Goal: Transaction & Acquisition: Purchase product/service

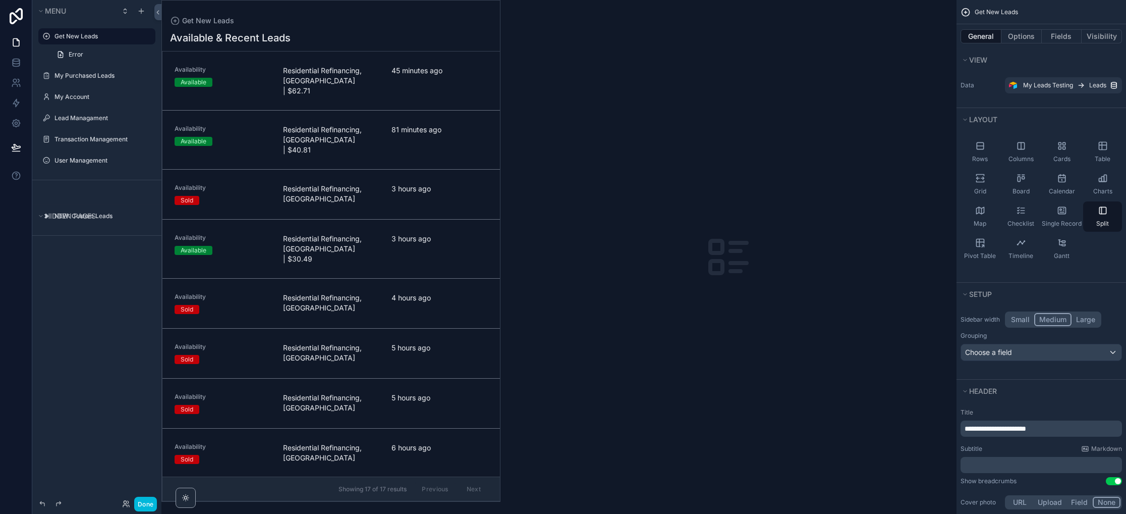
click at [145, 501] on button "Done" at bounding box center [145, 503] width 23 height 15
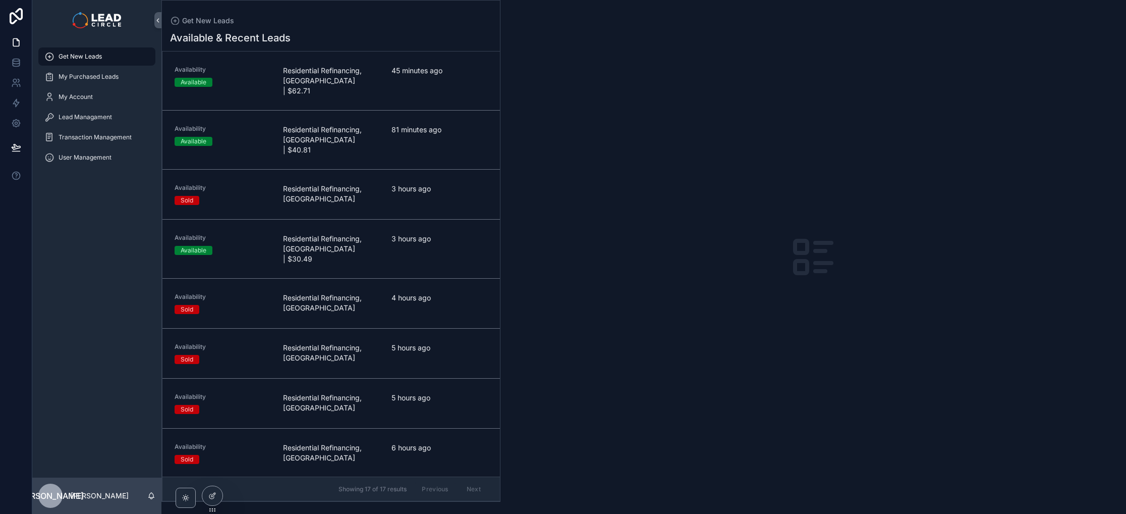
click at [85, 58] on span "Get New Leads" at bounding box center [80, 56] width 43 height 8
click at [379, 133] on div "Availability Available Residential Refinancing, [GEOGRAPHIC_DATA] | $40.81 81 m…" at bounding box center [331, 140] width 313 height 30
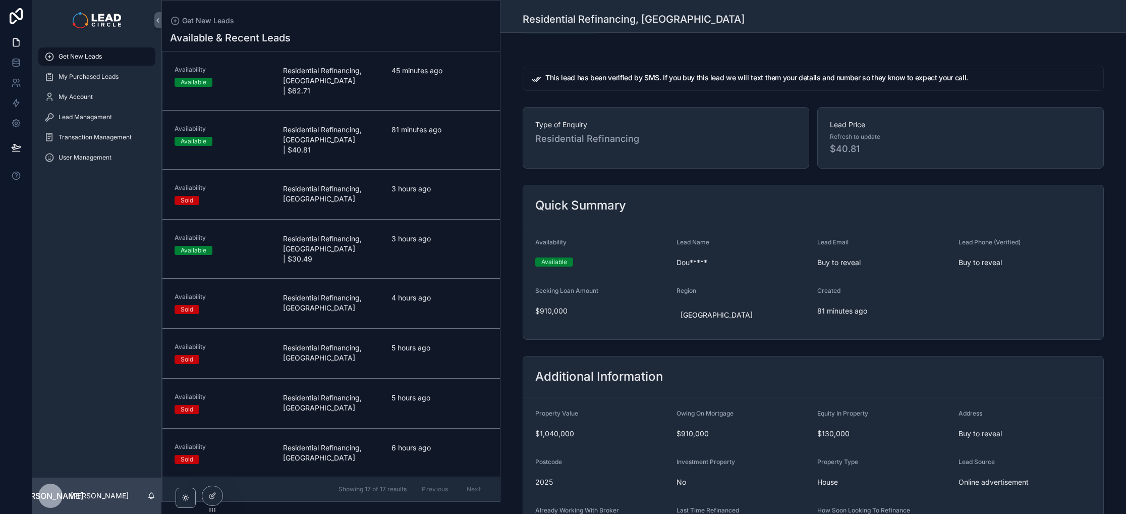
scroll to position [214, 0]
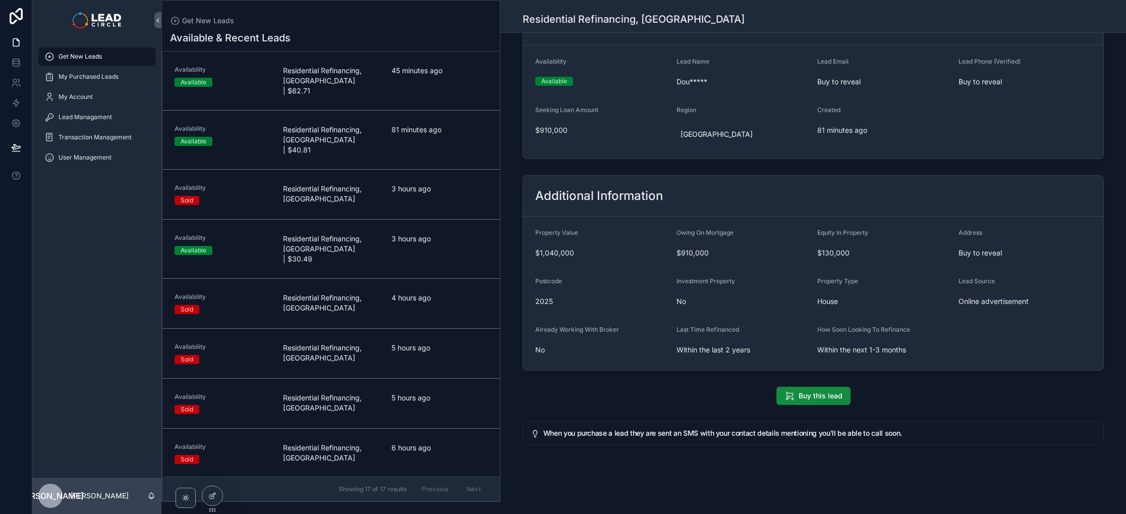
click at [396, 88] on div "45 minutes ago" at bounding box center [439, 81] width 96 height 30
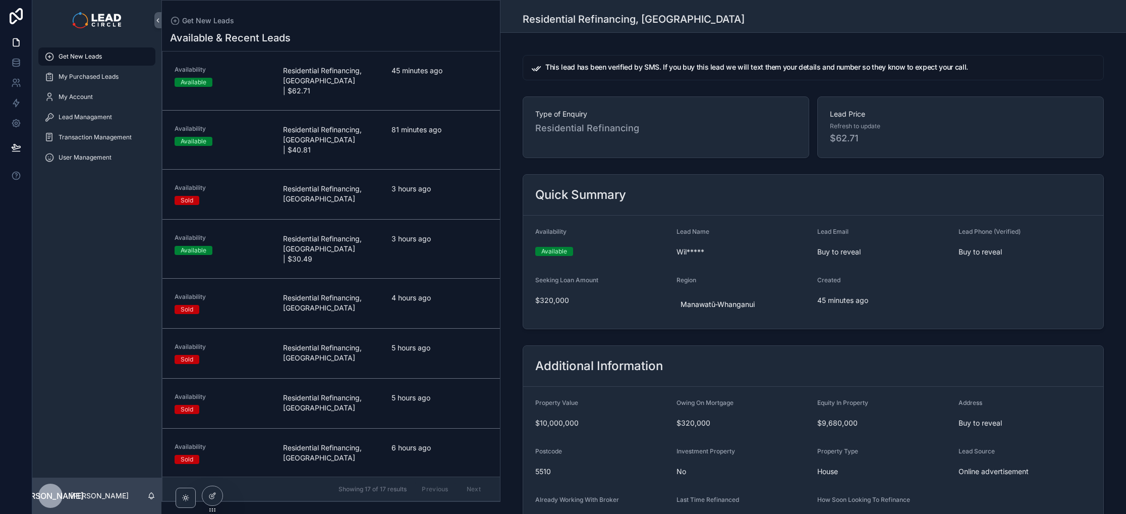
scroll to position [184, 0]
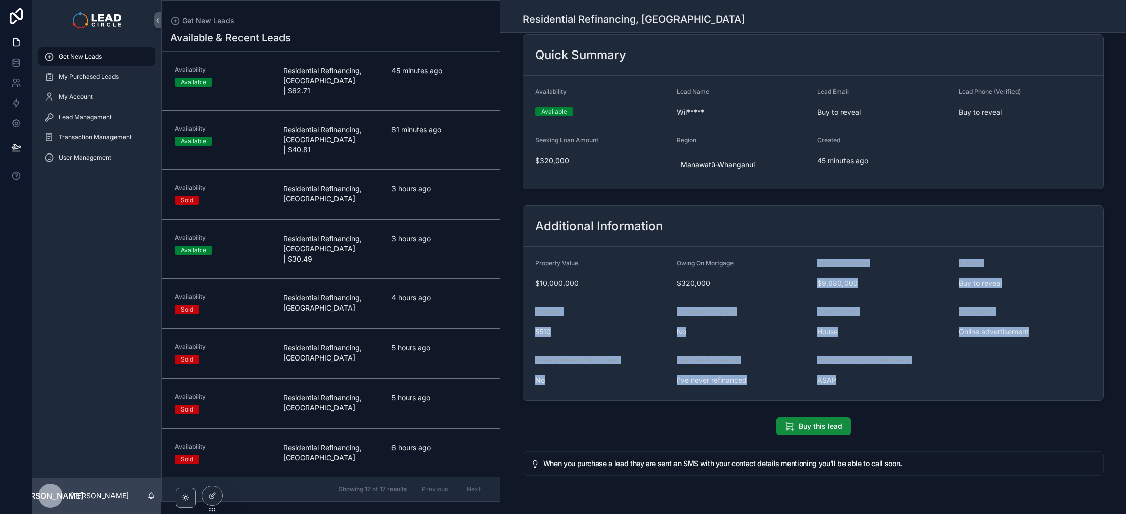
drag, startPoint x: 836, startPoint y: 251, endPoint x: 889, endPoint y: 380, distance: 139.6
click at [889, 380] on form "Property Value $10,000,000 Owing On Mortgage $320,000 Equity In Property $9,680…" at bounding box center [813, 323] width 580 height 153
click at [889, 380] on span "ASAP" at bounding box center [883, 380] width 133 height 10
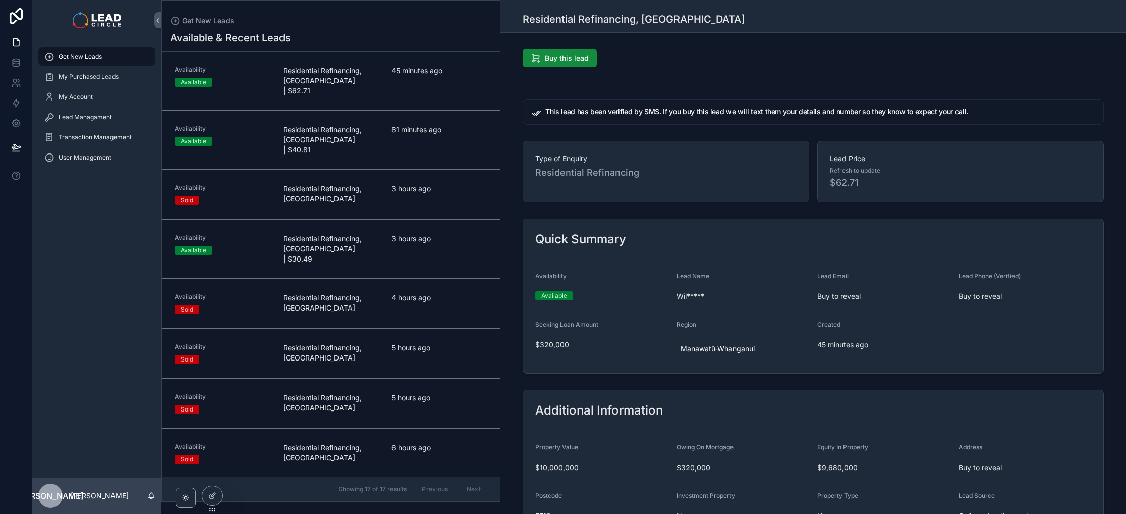
scroll to position [433, 0]
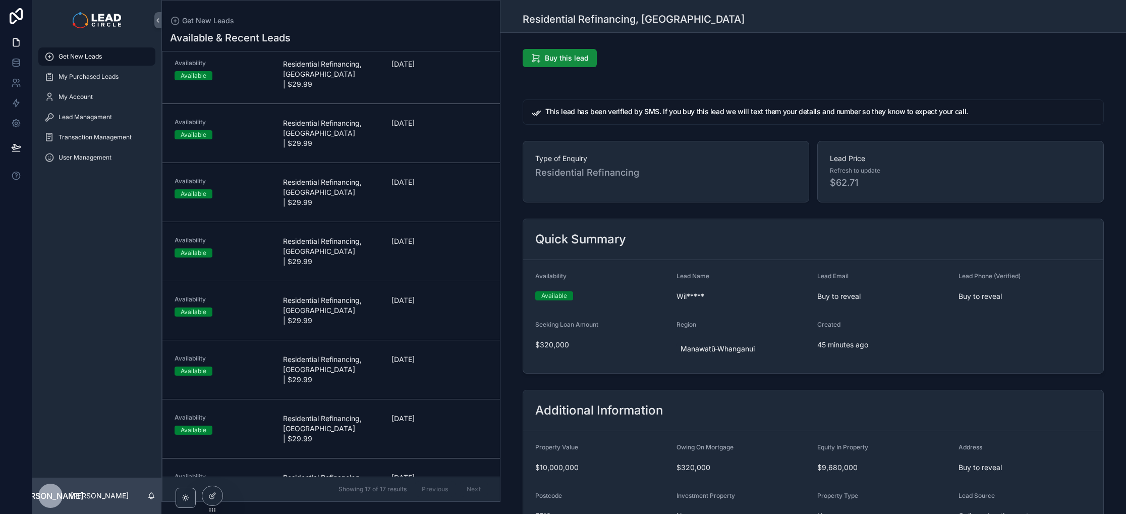
click at [96, 65] on link "Get New Leads" at bounding box center [96, 56] width 117 height 18
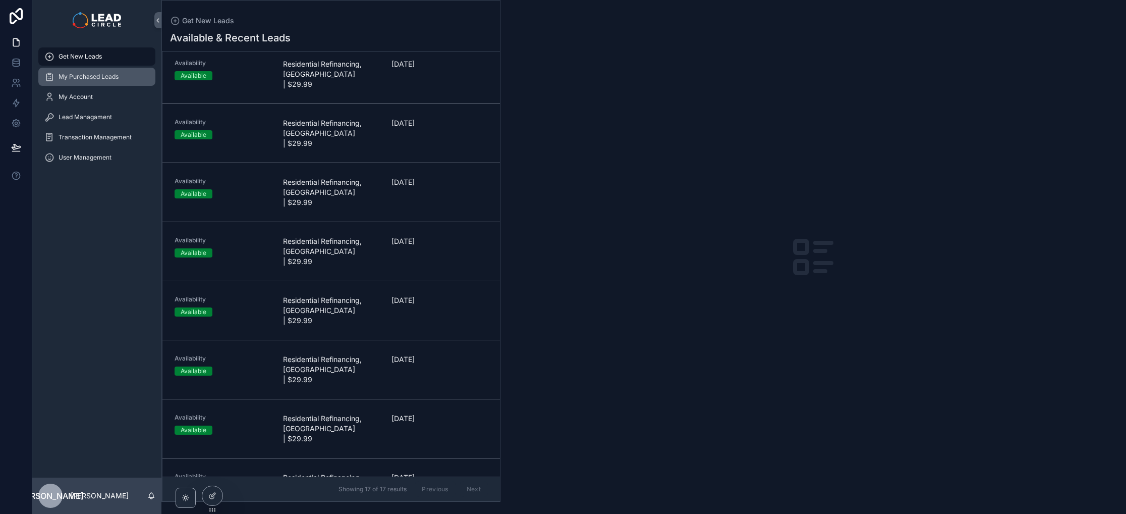
click at [96, 76] on span "My Purchased Leads" at bounding box center [89, 77] width 60 height 8
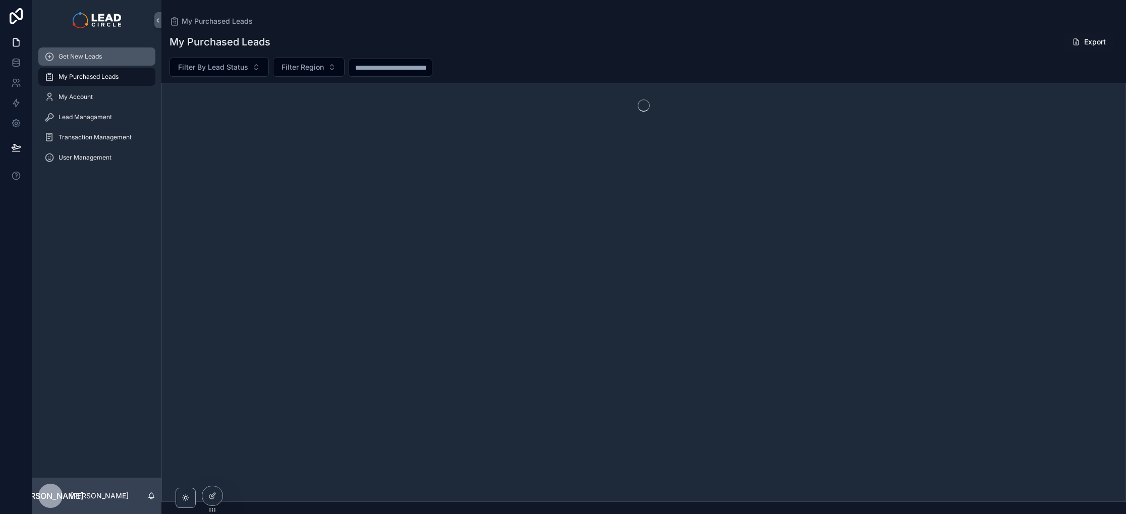
click at [97, 53] on span "Get New Leads" at bounding box center [80, 56] width 43 height 8
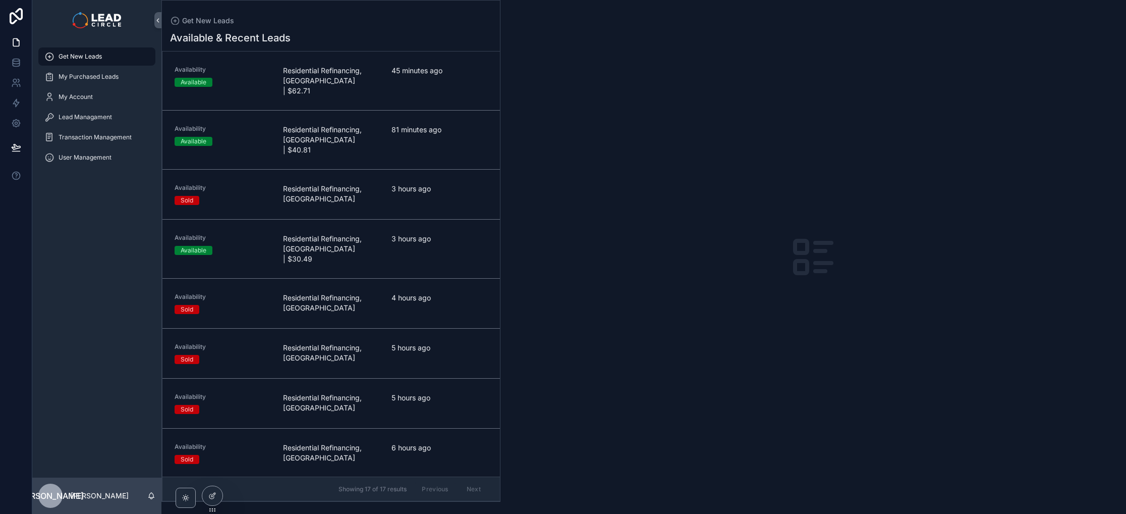
scroll to position [433, 0]
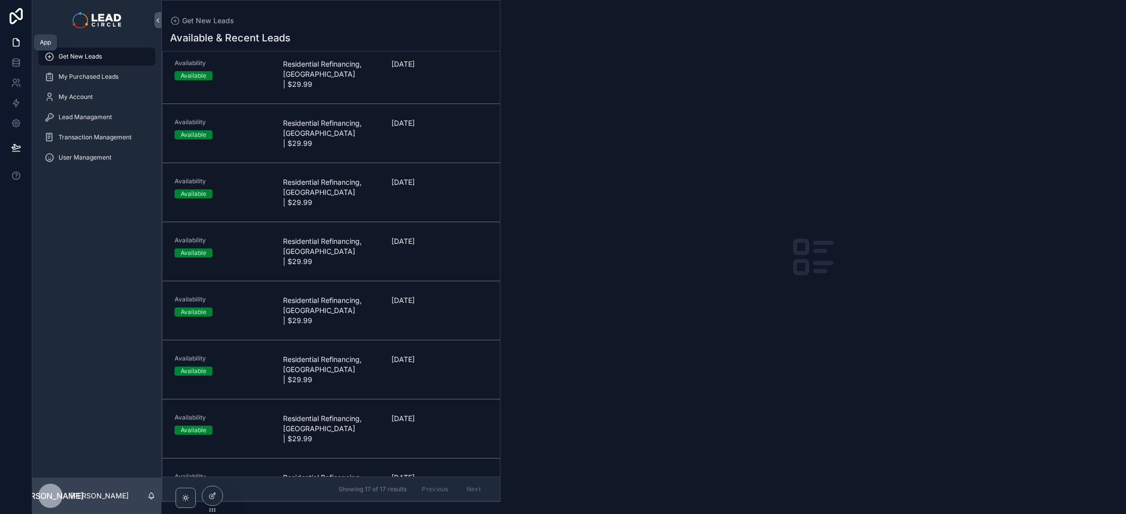
click at [9, 51] on link at bounding box center [16, 42] width 32 height 20
click at [12, 54] on link at bounding box center [16, 62] width 32 height 20
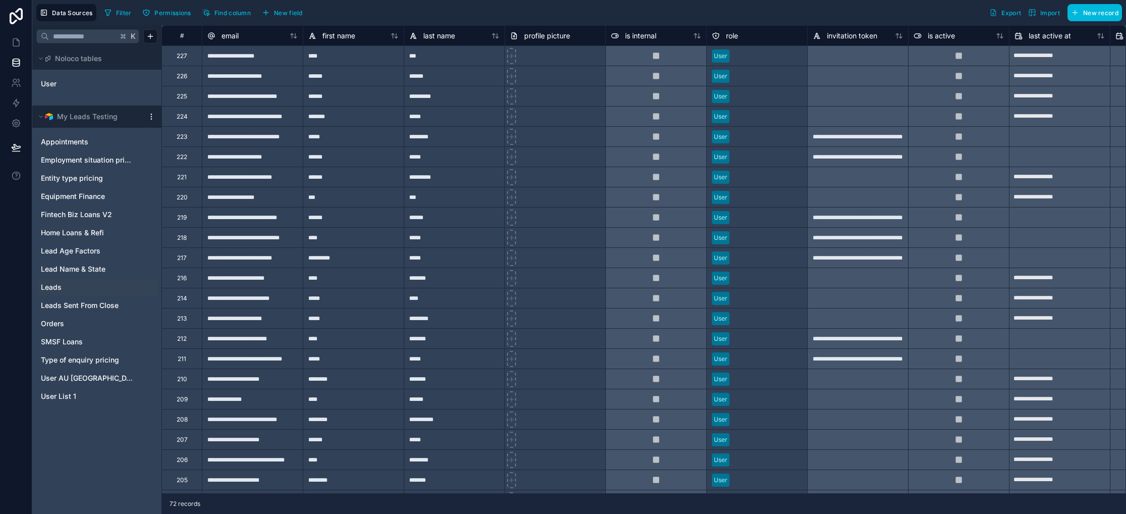
click at [65, 284] on link "Leads" at bounding box center [87, 287] width 92 height 10
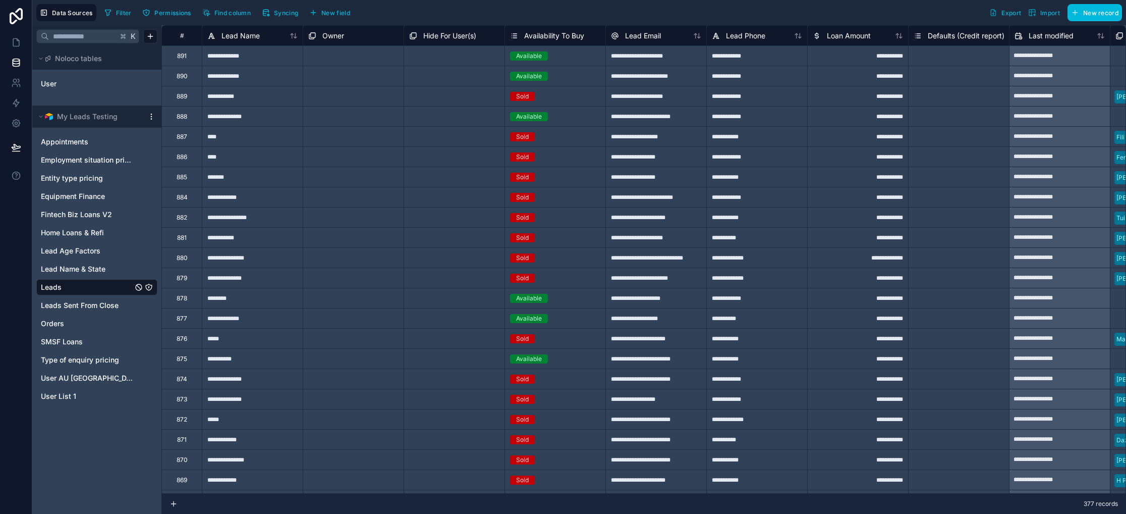
click at [277, 19] on button "Syncing" at bounding box center [279, 12] width 43 height 15
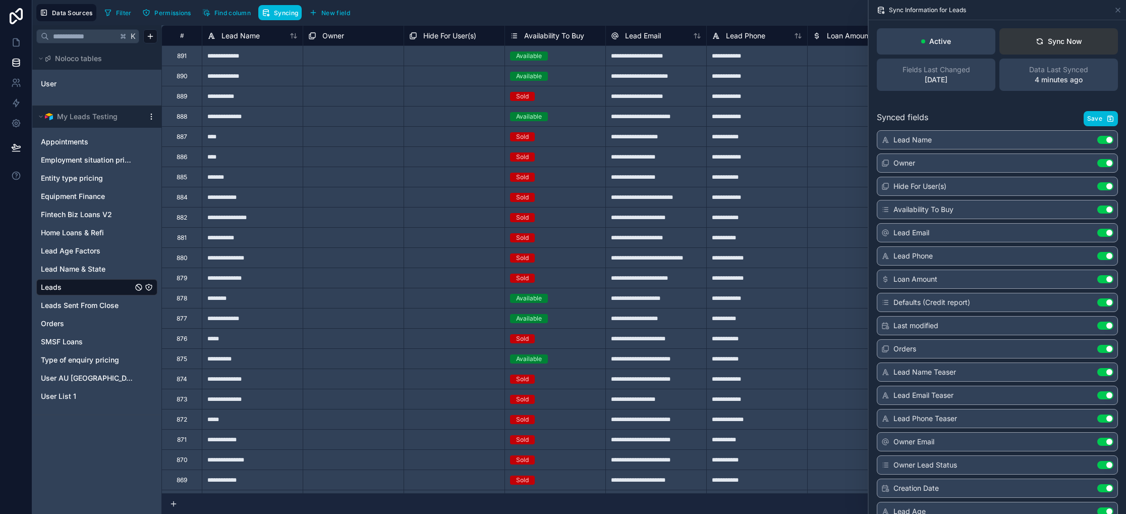
click at [1070, 47] on button "Sync Now" at bounding box center [1058, 41] width 119 height 26
click at [1036, 41] on icon at bounding box center [1040, 41] width 8 height 8
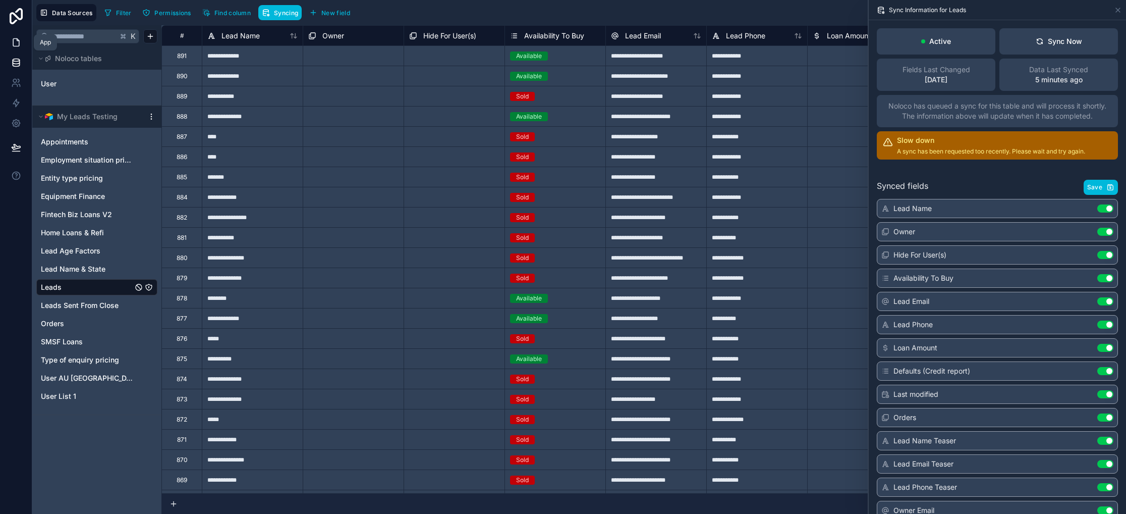
click at [13, 42] on icon at bounding box center [16, 43] width 6 height 8
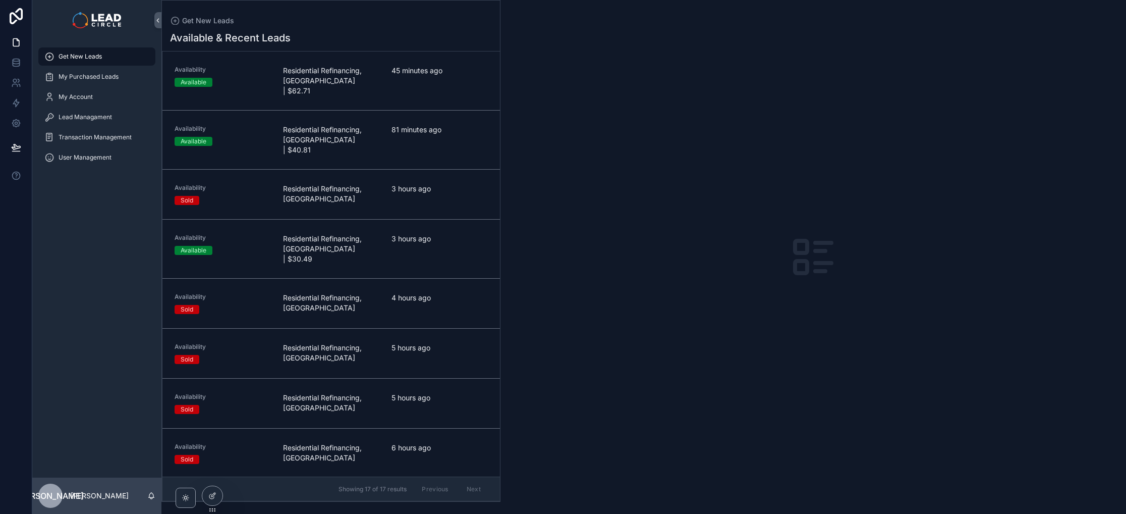
click at [455, 234] on span "3 hours ago" at bounding box center [439, 239] width 96 height 10
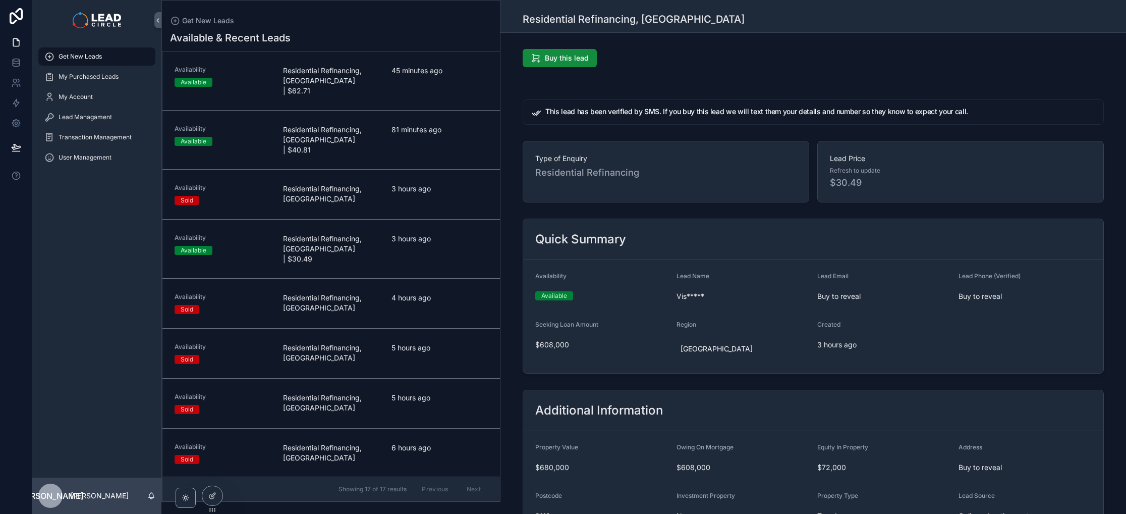
scroll to position [208, 0]
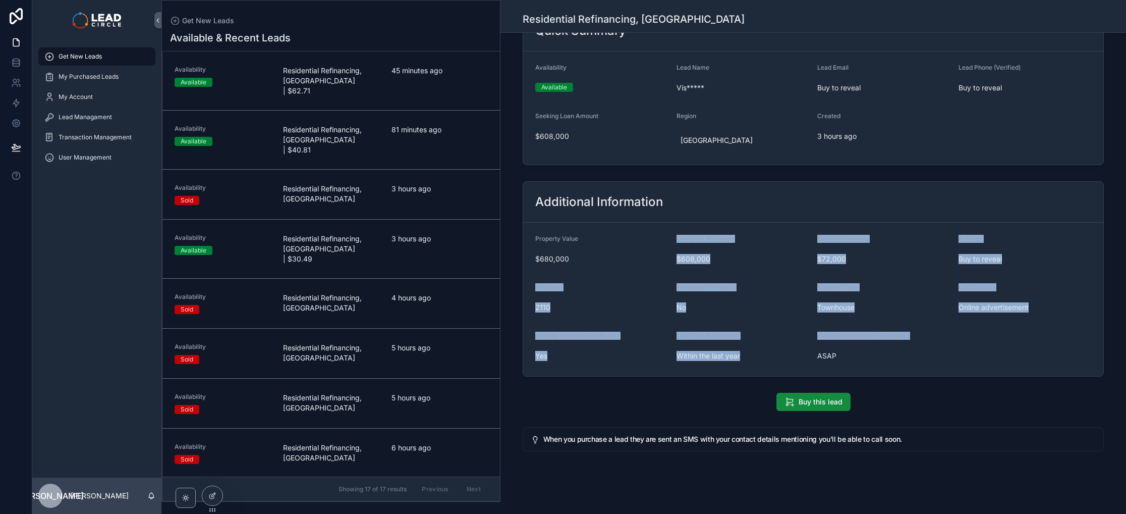
drag, startPoint x: 689, startPoint y: 223, endPoint x: 861, endPoint y: 341, distance: 208.4
click at [861, 341] on form "Property Value $680,000 Owing On Mortgage $608,000 Equity In Property $72,000 A…" at bounding box center [813, 298] width 580 height 153
click at [861, 342] on div "How Soon Looking To Refinance" at bounding box center [883, 337] width 133 height 12
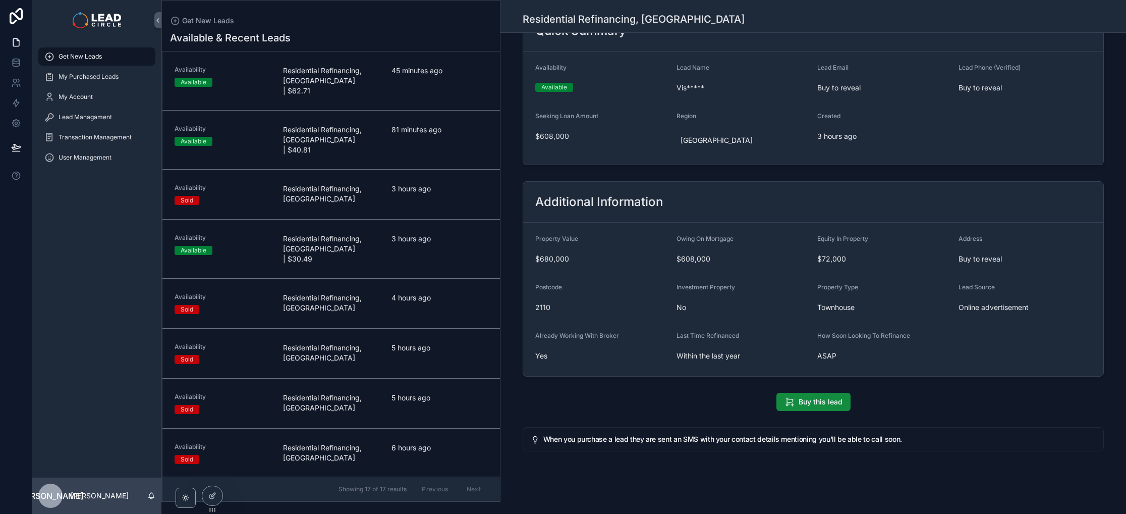
click at [441, 77] on div "45 minutes ago" at bounding box center [439, 81] width 96 height 30
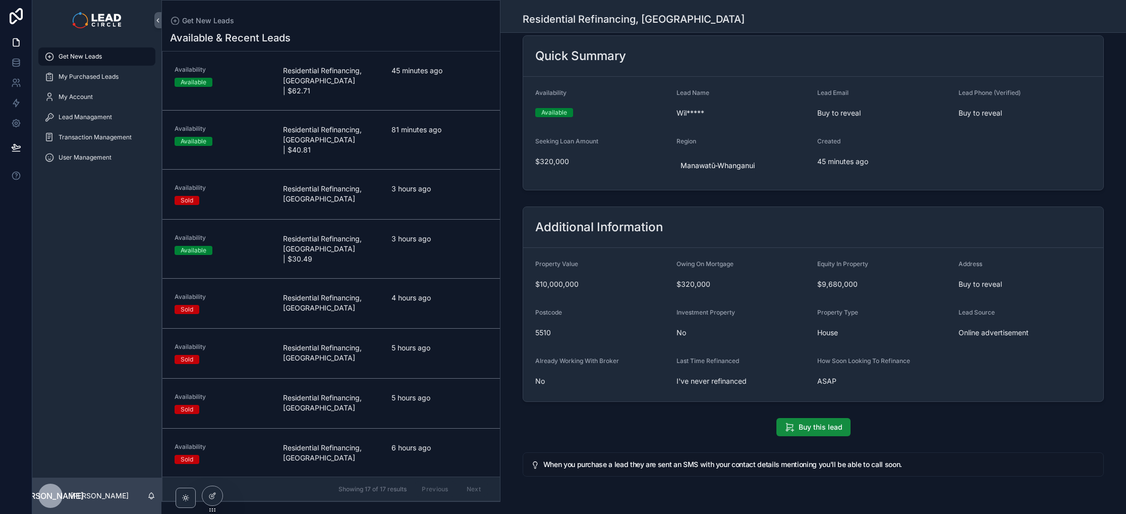
scroll to position [129, 0]
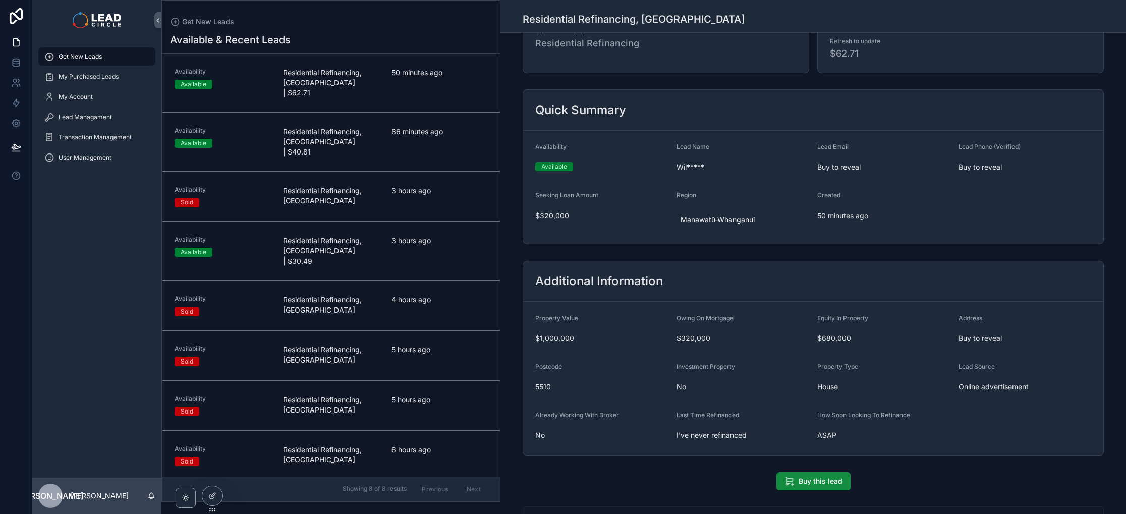
click at [280, 240] on div "Availability Available Residential Refinancing, [GEOGRAPHIC_DATA] | $30.49 3 ho…" at bounding box center [331, 251] width 313 height 30
drag, startPoint x: 683, startPoint y: 126, endPoint x: 739, endPoint y: 207, distance: 99.1
click at [739, 207] on div "Quick Summary Availability Available Lead Name Vis***** Lead Email Buy to revea…" at bounding box center [813, 166] width 581 height 155
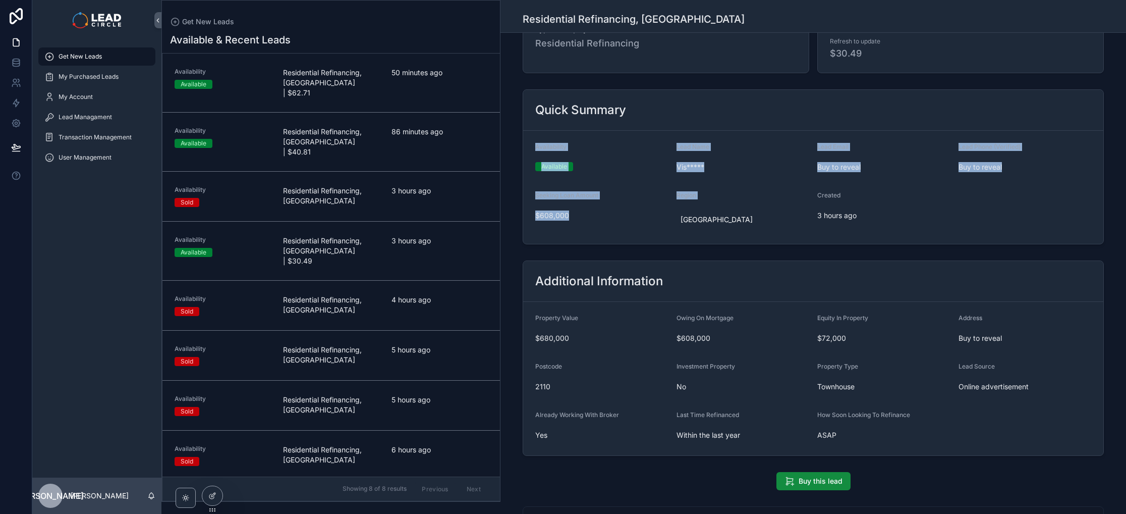
click at [739, 207] on div "[GEOGRAPHIC_DATA]" at bounding box center [743, 219] width 133 height 24
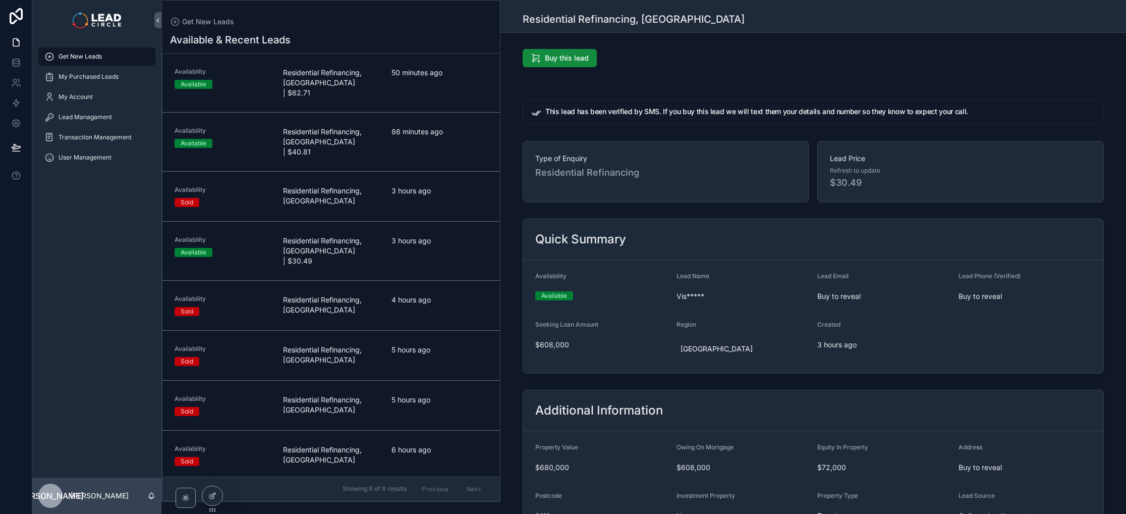
click at [430, 430] on link "Availability Sold Residential Refinancing, Bay of Plenty 6 hours ago" at bounding box center [331, 455] width 338 height 50
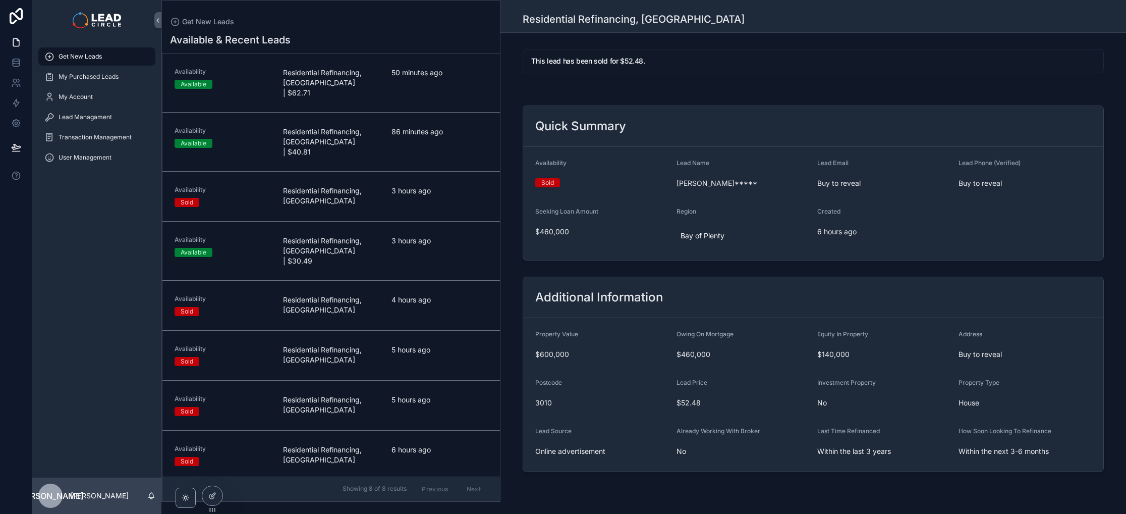
click at [428, 395] on div "5 hours ago" at bounding box center [439, 405] width 96 height 21
click at [431, 345] on div "5 hours ago" at bounding box center [439, 355] width 96 height 21
click at [433, 295] on div "4 hours ago" at bounding box center [439, 305] width 96 height 21
click at [418, 187] on div "3 hours ago" at bounding box center [439, 196] width 96 height 21
click at [410, 186] on span "3 hours ago" at bounding box center [439, 191] width 96 height 10
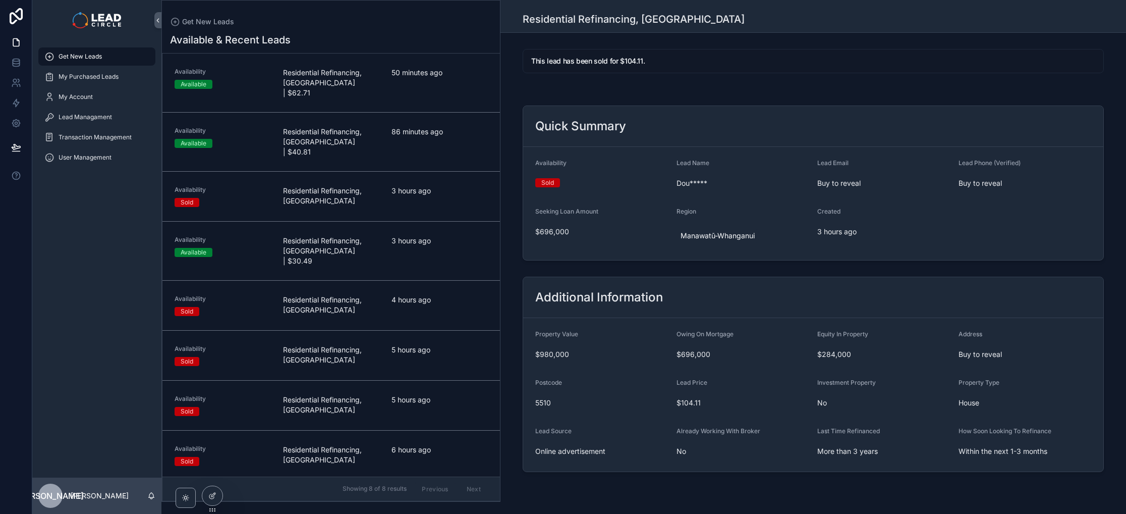
click at [408, 295] on span "4 hours ago" at bounding box center [439, 300] width 96 height 10
click at [405, 345] on div "5 hours ago" at bounding box center [439, 355] width 96 height 21
click at [401, 395] on span "5 hours ago" at bounding box center [439, 400] width 96 height 10
click at [412, 444] on span "6 hours ago" at bounding box center [439, 449] width 96 height 10
click at [418, 345] on div "5 hours ago" at bounding box center [439, 355] width 96 height 21
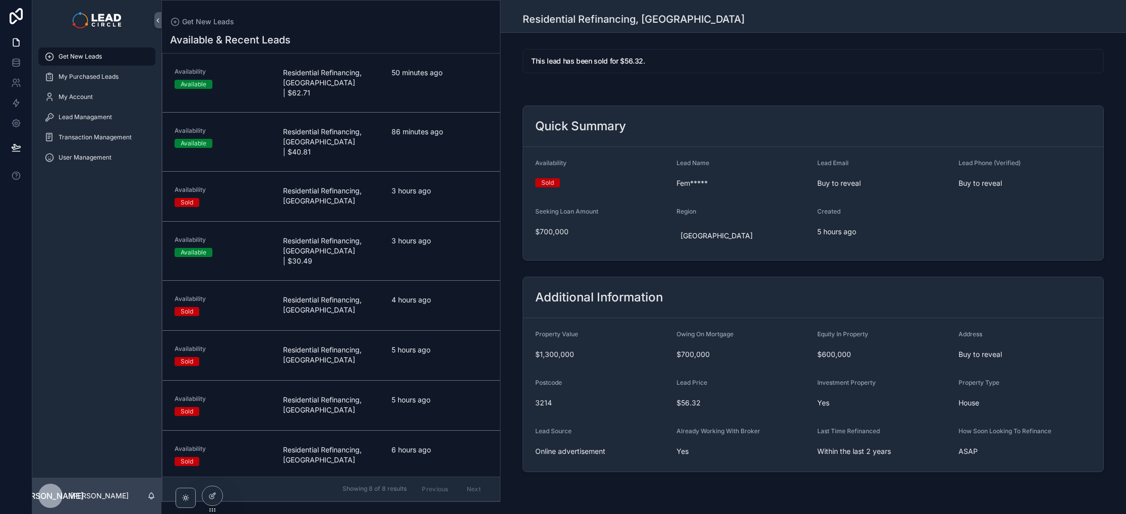
click at [412, 395] on span "5 hours ago" at bounding box center [439, 400] width 96 height 10
click at [416, 299] on link "Availability Sold Residential Refinancing, [GEOGRAPHIC_DATA] 4 hours ago" at bounding box center [331, 306] width 338 height 50
click at [404, 188] on div "3 hours ago" at bounding box center [439, 196] width 96 height 21
click at [140, 54] on div "Get New Leads" at bounding box center [96, 56] width 105 height 16
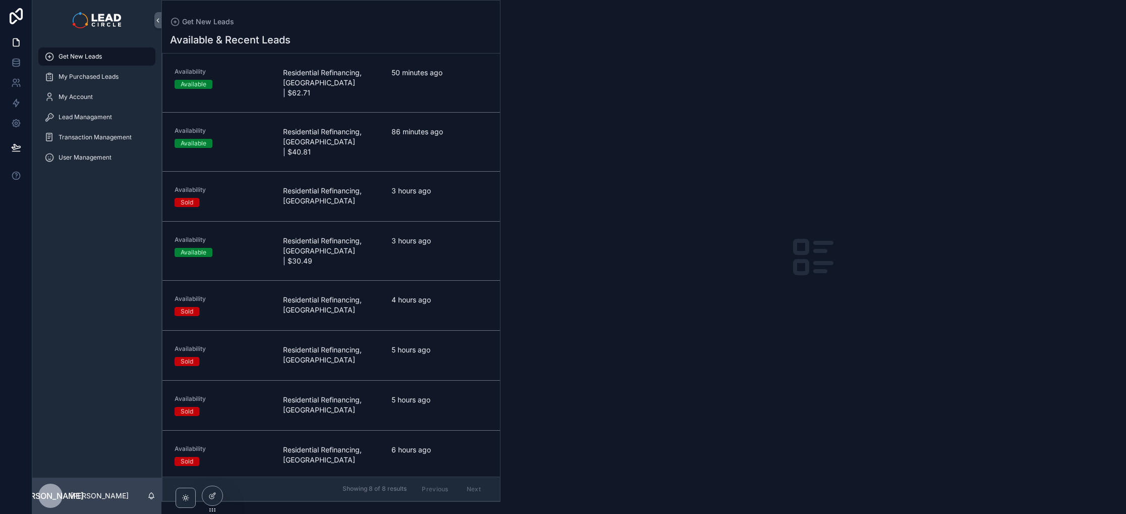
click at [325, 236] on span "Residential Refinancing, [GEOGRAPHIC_DATA] | $30.49" at bounding box center [331, 251] width 96 height 30
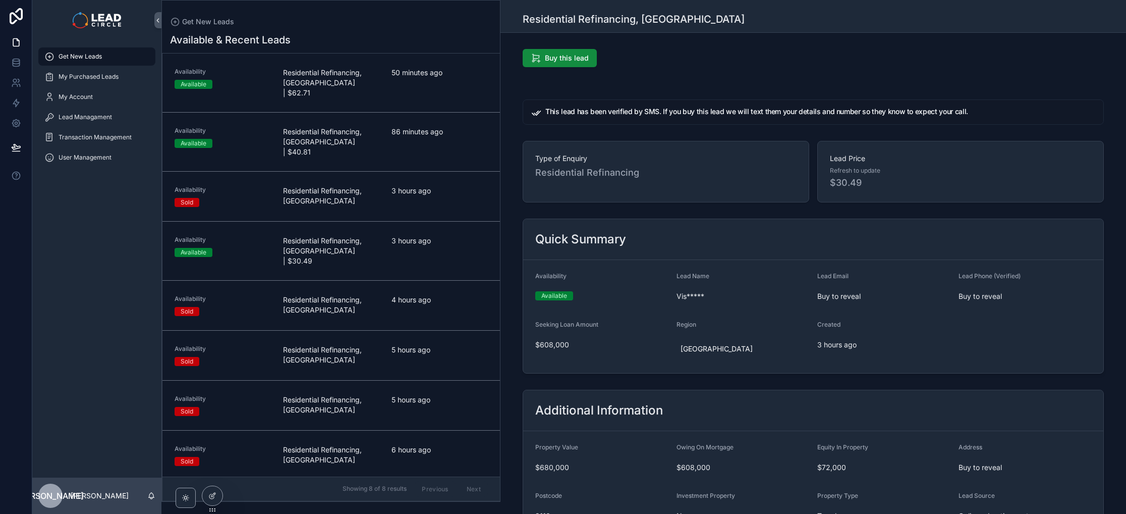
click at [665, 114] on h5 "This lead has been verified by SMS. If you buy this lead we will text them your…" at bounding box center [820, 111] width 550 height 7
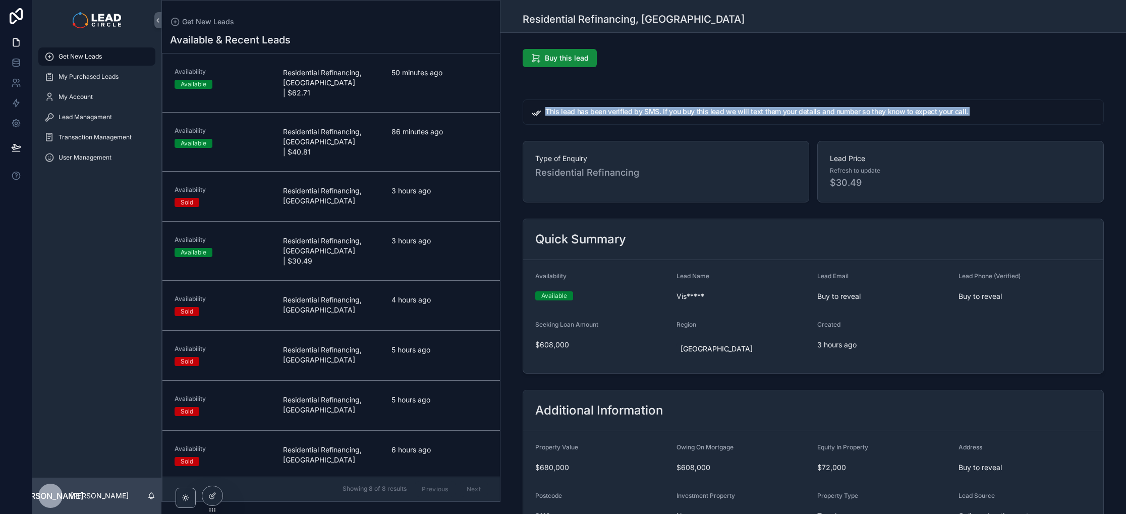
click at [665, 114] on h5 "This lead has been verified by SMS. If you buy this lead we will text them your…" at bounding box center [820, 111] width 550 height 7
click at [710, 123] on div "This lead has been verified by SMS. If you buy this lead we will text them your…" at bounding box center [813, 111] width 581 height 25
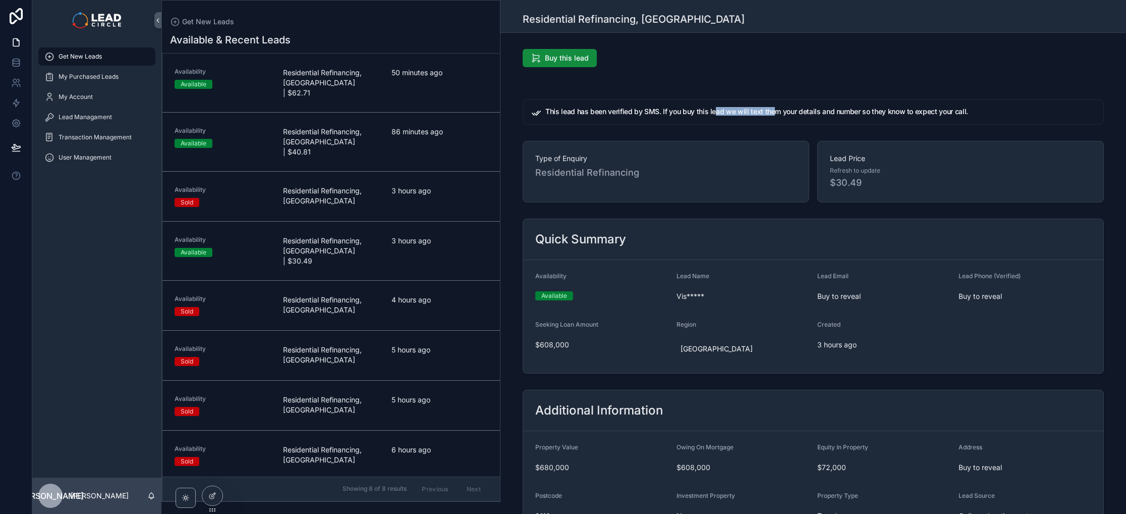
drag, startPoint x: 712, startPoint y: 114, endPoint x: 832, endPoint y: 114, distance: 120.1
click at [820, 114] on h5 "This lead has been verified by SMS. If you buy this lead we will text them your…" at bounding box center [820, 111] width 550 height 7
click at [832, 114] on h5 "This lead has been verified by SMS. If you buy this lead we will text them your…" at bounding box center [820, 111] width 550 height 7
drag, startPoint x: 844, startPoint y: 110, endPoint x: 790, endPoint y: 112, distance: 53.5
click at [790, 112] on h5 "This lead has been verified by SMS. If you buy this lead we will text them your…" at bounding box center [820, 111] width 550 height 7
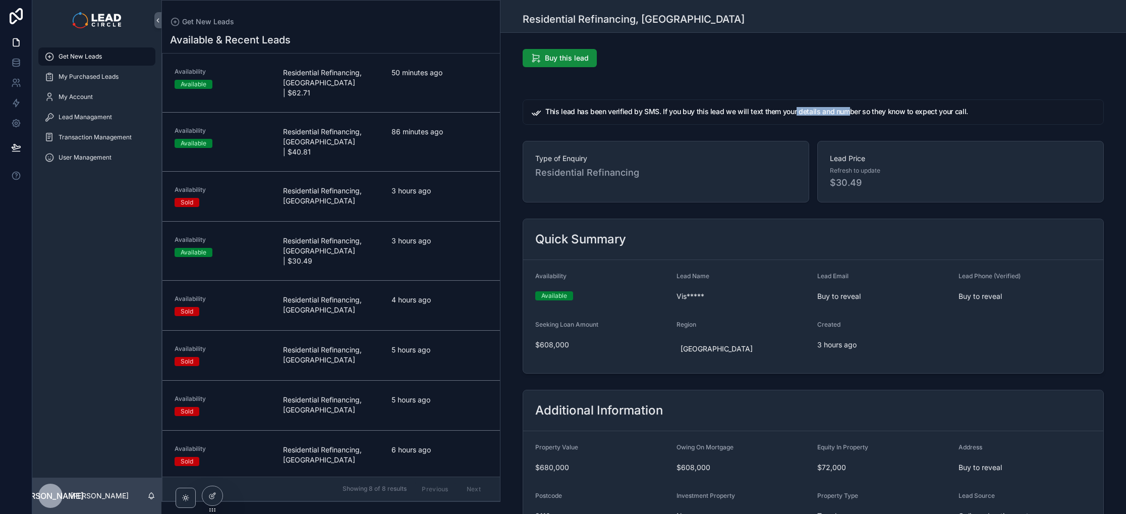
click at [790, 112] on h5 "This lead has been verified by SMS. If you buy this lead we will text them your…" at bounding box center [820, 111] width 550 height 7
drag, startPoint x: 790, startPoint y: 112, endPoint x: 920, endPoint y: 110, distance: 130.2
click at [918, 111] on h5 "This lead has been verified by SMS. If you buy this lead we will text them your…" at bounding box center [820, 111] width 550 height 7
click at [921, 110] on h5 "This lead has been verified by SMS. If you buy this lead we will text them your…" at bounding box center [820, 111] width 550 height 7
click at [128, 59] on div "Get New Leads" at bounding box center [96, 56] width 105 height 16
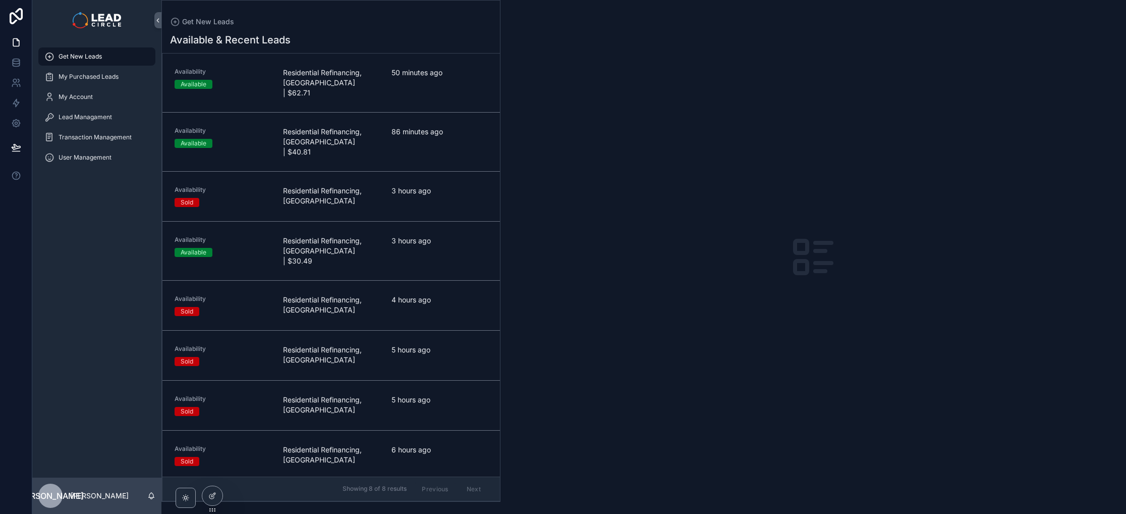
click at [128, 59] on div "Get New Leads" at bounding box center [96, 56] width 105 height 16
click at [274, 88] on div "Availability Available Residential Refinancing, [GEOGRAPHIC_DATA] | $62.71 50 m…" at bounding box center [331, 83] width 313 height 30
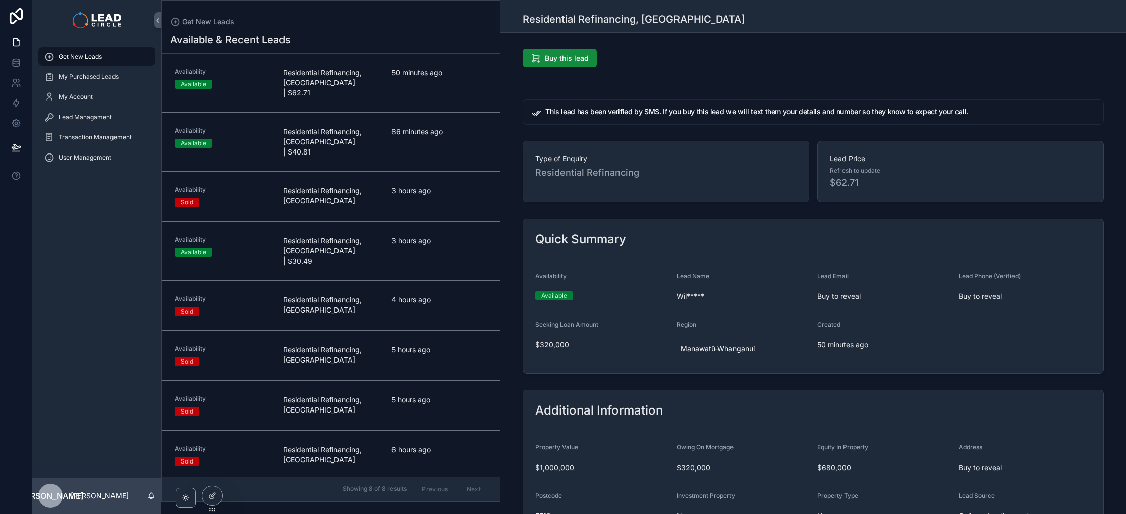
click at [309, 144] on span "Residential Refinancing, [GEOGRAPHIC_DATA] | $40.81" at bounding box center [331, 142] width 96 height 30
click at [314, 87] on span "Residential Refinancing, [GEOGRAPHIC_DATA] | $62.71" at bounding box center [331, 83] width 96 height 30
click at [310, 127] on span "Residential Refinancing, [GEOGRAPHIC_DATA] | $40.81" at bounding box center [331, 142] width 96 height 30
click at [310, 100] on link "Availability Available Residential Refinancing, [GEOGRAPHIC_DATA] | $62.71 50 m…" at bounding box center [331, 82] width 338 height 59
click at [310, 146] on span "Residential Refinancing, [GEOGRAPHIC_DATA] | $40.81" at bounding box center [331, 142] width 96 height 30
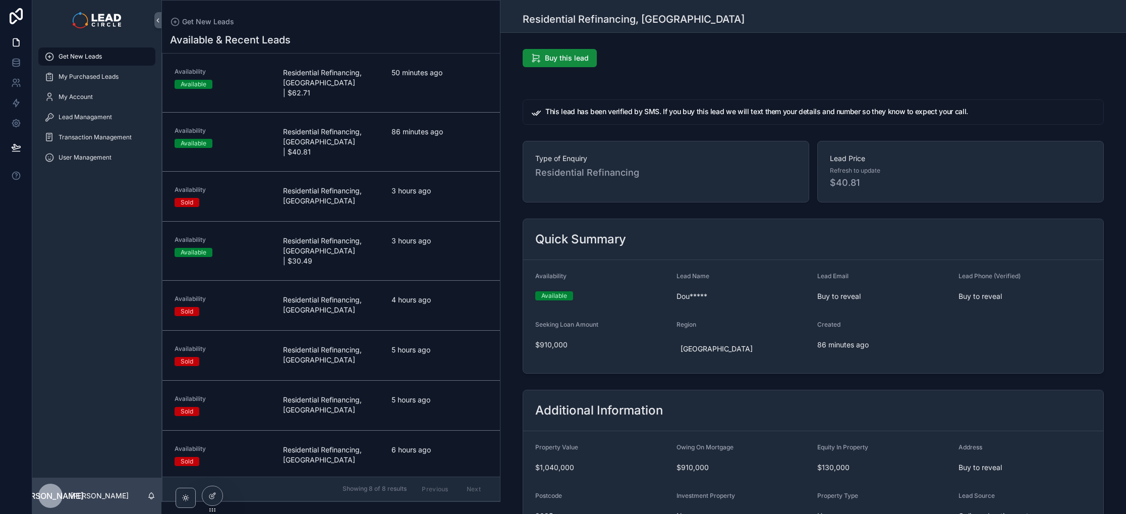
click at [87, 57] on span "Get New Leads" at bounding box center [80, 56] width 43 height 8
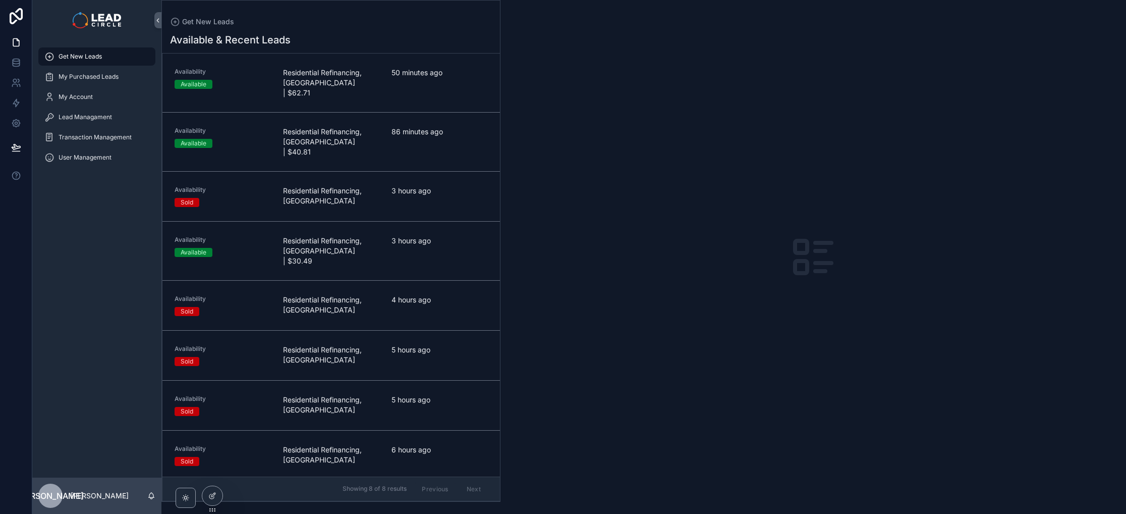
click at [330, 297] on div "Residential Refinancing, [GEOGRAPHIC_DATA]" at bounding box center [331, 305] width 96 height 21
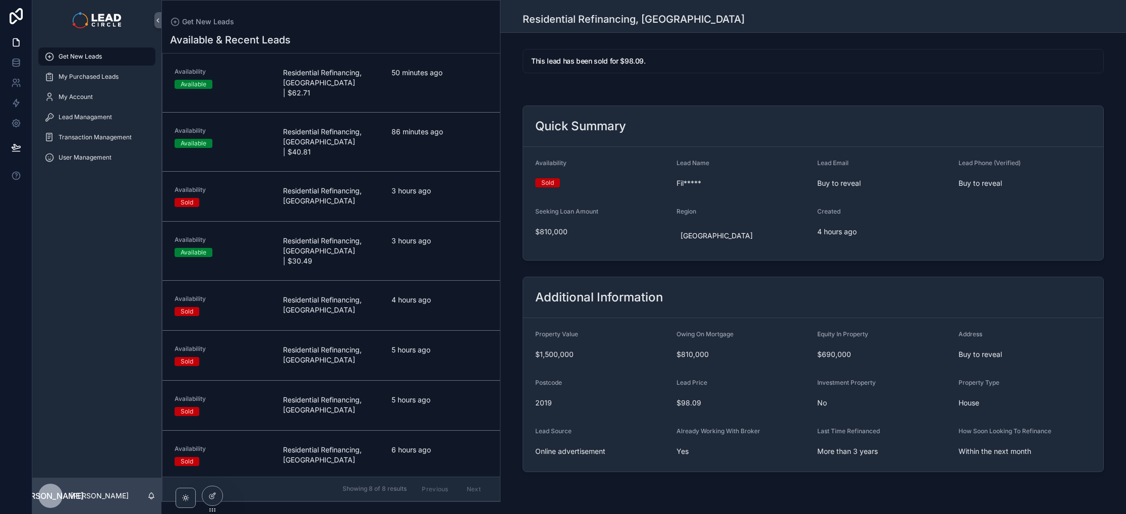
click at [324, 345] on span "Residential Refinancing, [GEOGRAPHIC_DATA]" at bounding box center [331, 355] width 96 height 20
click at [316, 281] on link "Availability Sold Residential Refinancing, [GEOGRAPHIC_DATA] 4 hours ago" at bounding box center [331, 306] width 338 height 50
click at [310, 330] on link "Availability Sold Residential Refinancing, [GEOGRAPHIC_DATA] 5 hours ago" at bounding box center [331, 355] width 338 height 50
click at [345, 380] on link "Availability Sold Residential Refinancing, [GEOGRAPHIC_DATA] 5 hours ago" at bounding box center [331, 405] width 338 height 50
click at [126, 142] on div "Transaction Management" at bounding box center [96, 137] width 105 height 16
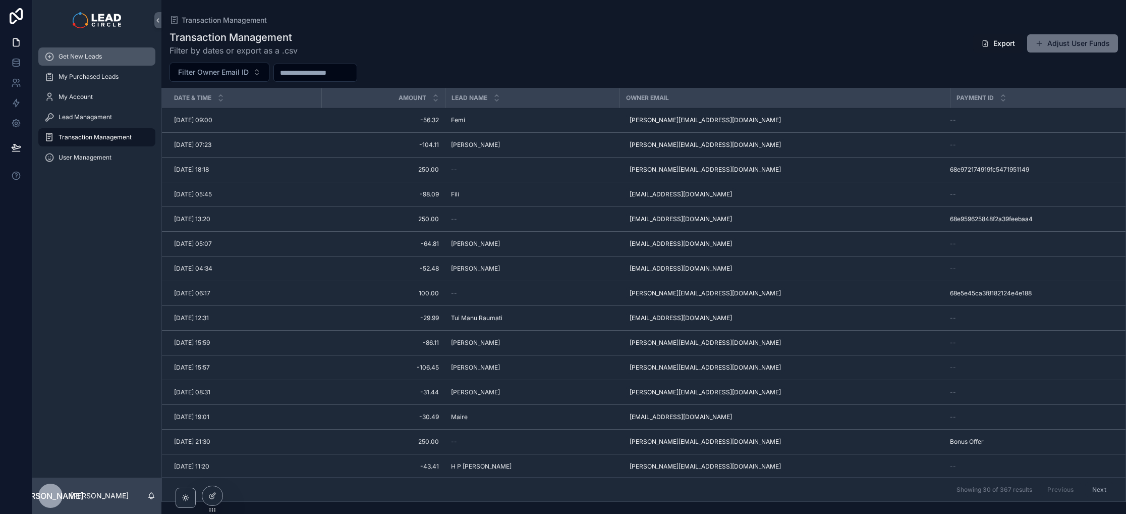
click at [97, 55] on span "Get New Leads" at bounding box center [80, 56] width 43 height 8
